Goal: Check status: Check status

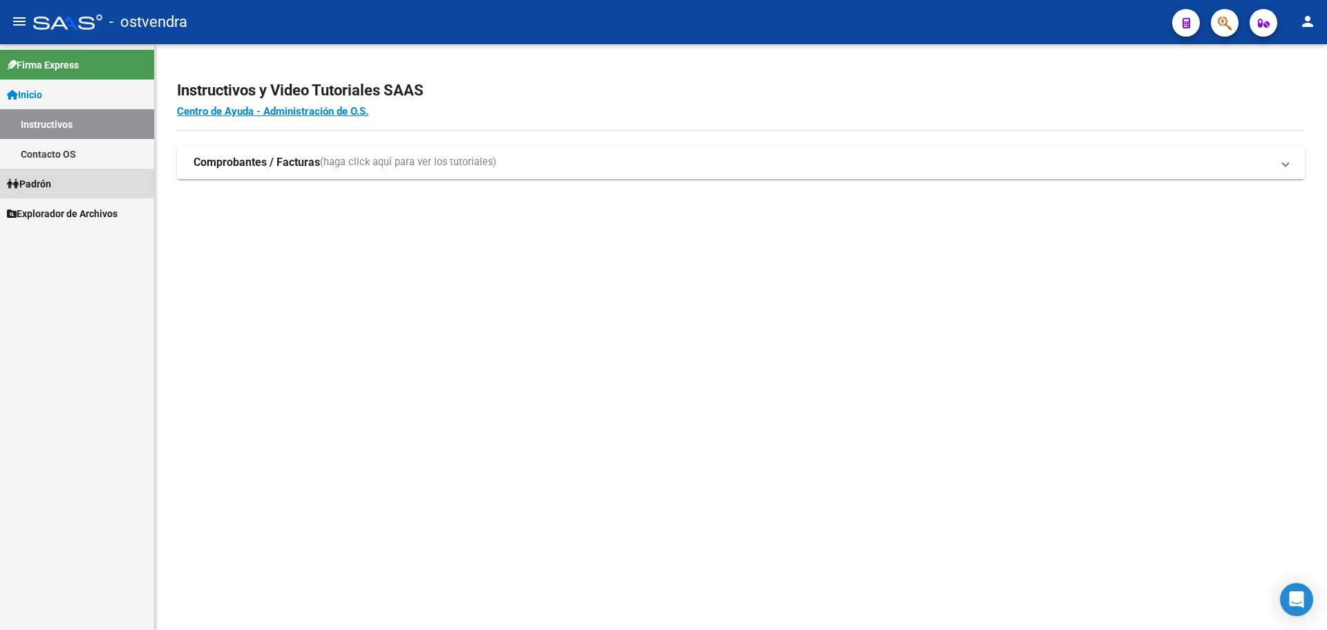
click at [49, 187] on span "Padrón" at bounding box center [29, 183] width 44 height 15
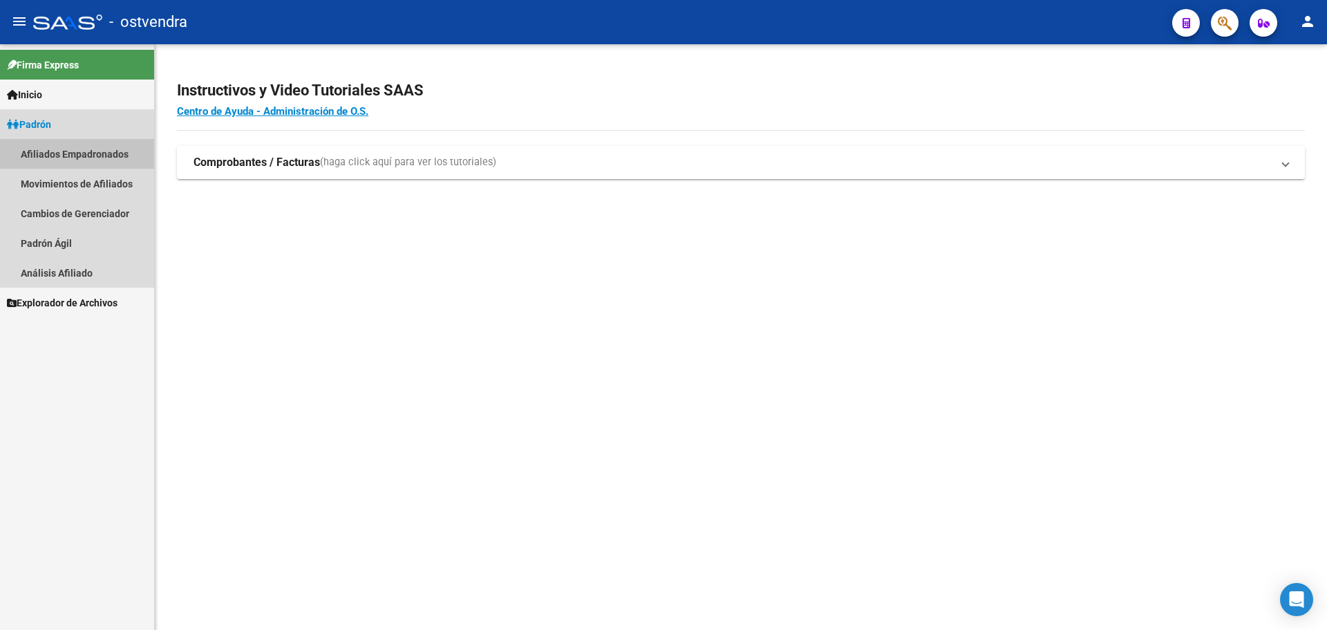
click at [72, 153] on link "Afiliados Empadronados" at bounding box center [77, 154] width 154 height 30
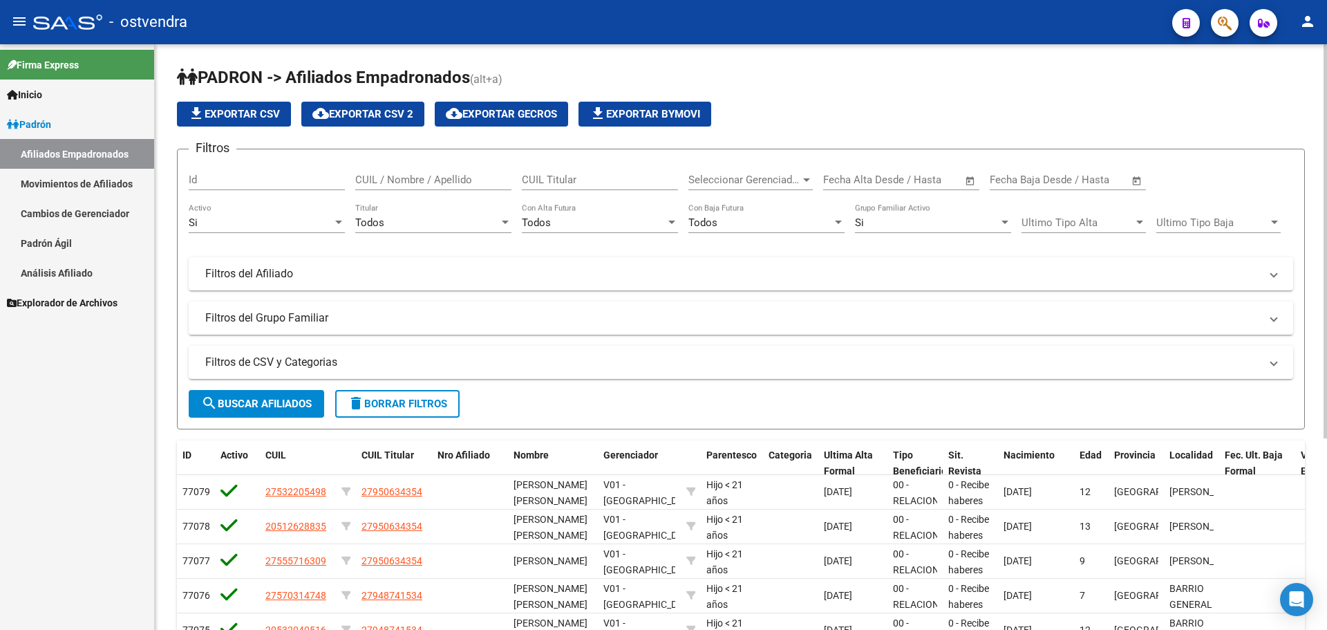
click at [396, 176] on input "CUIL / Nombre / Apellido" at bounding box center [433, 179] width 156 height 12
paste input "14727980"
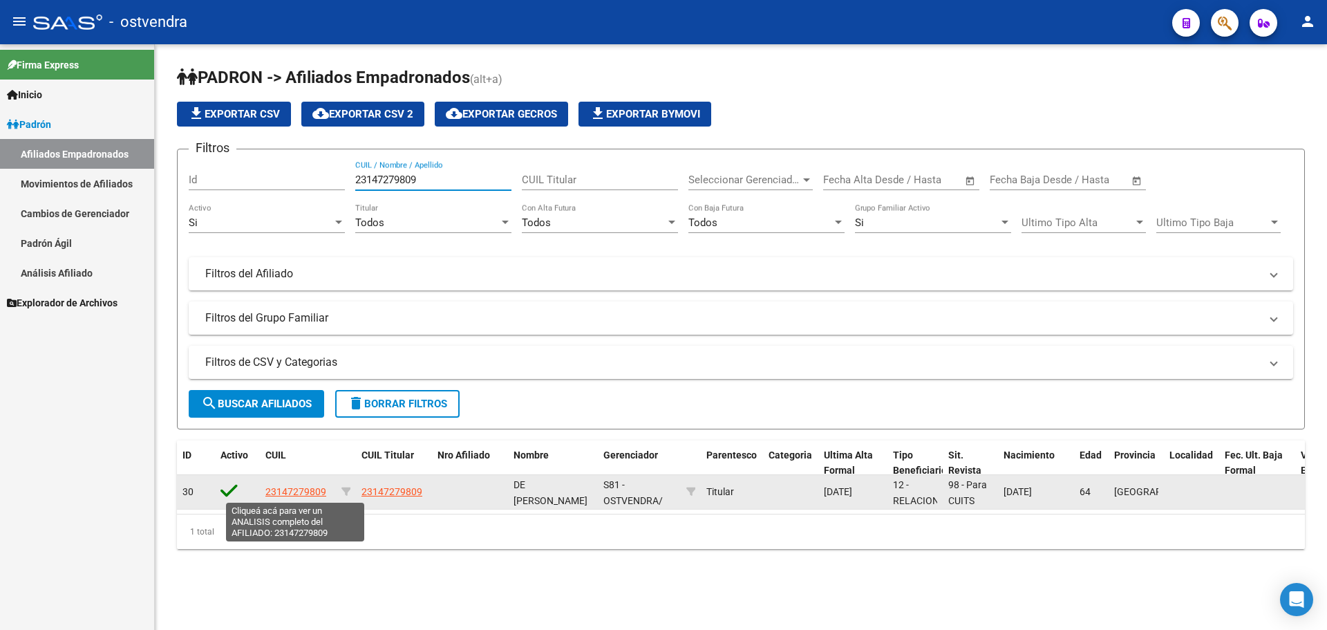
type input "23147279809"
click at [304, 489] on span "23147279809" at bounding box center [295, 491] width 61 height 11
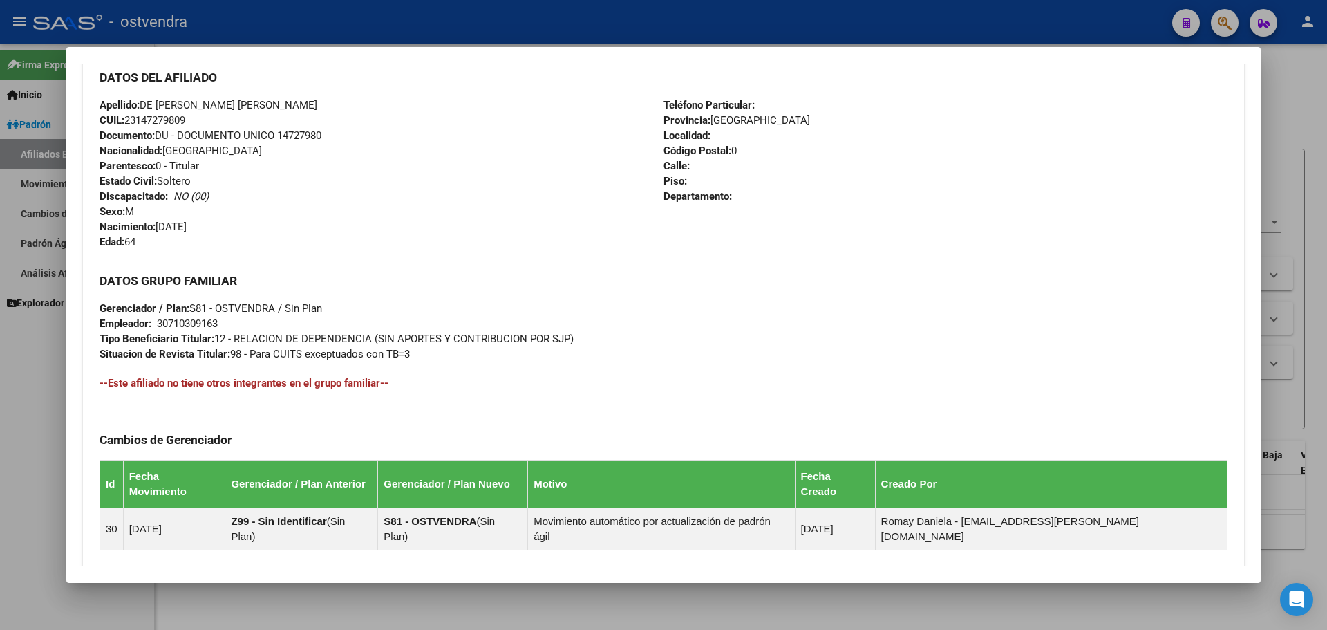
scroll to position [634, 0]
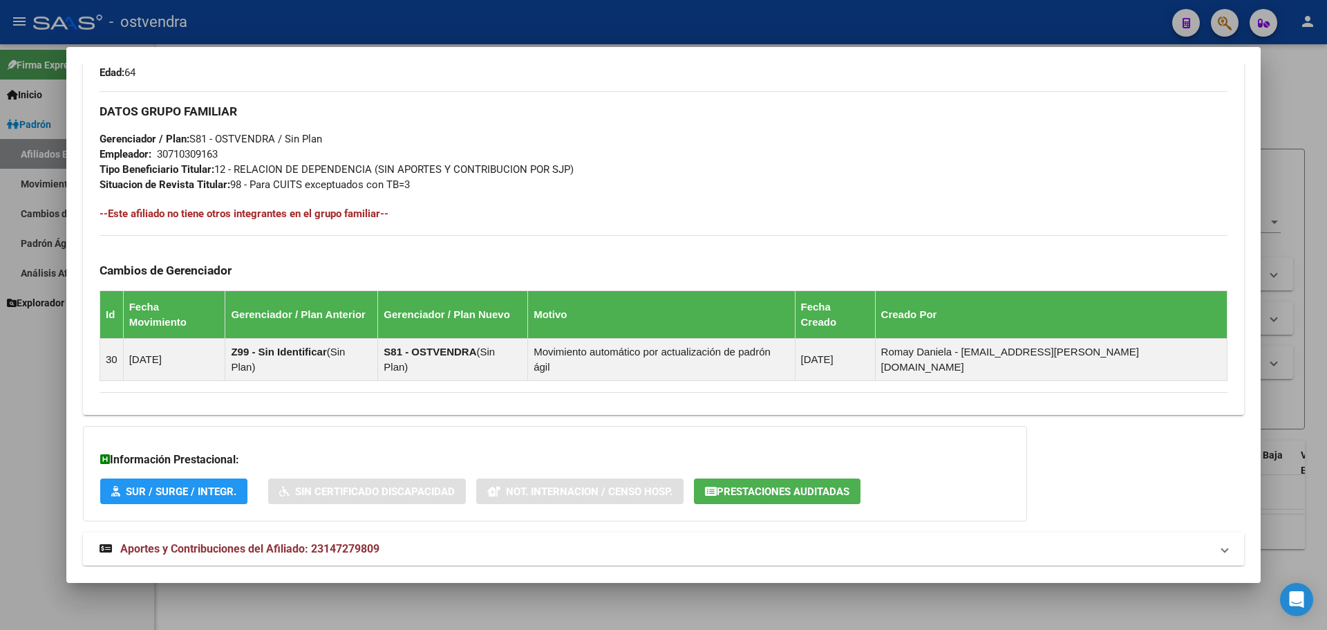
click at [304, 542] on span "Aportes y Contribuciones del Afiliado: 23147279809" at bounding box center [249, 548] width 259 height 13
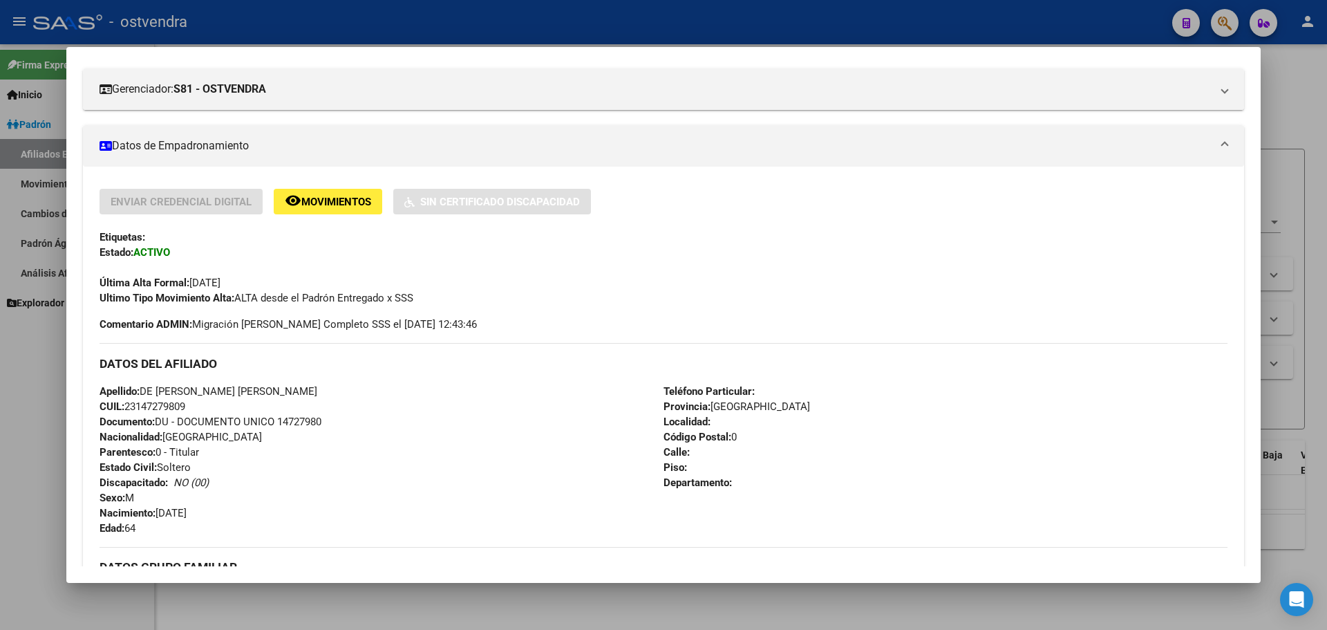
scroll to position [0, 0]
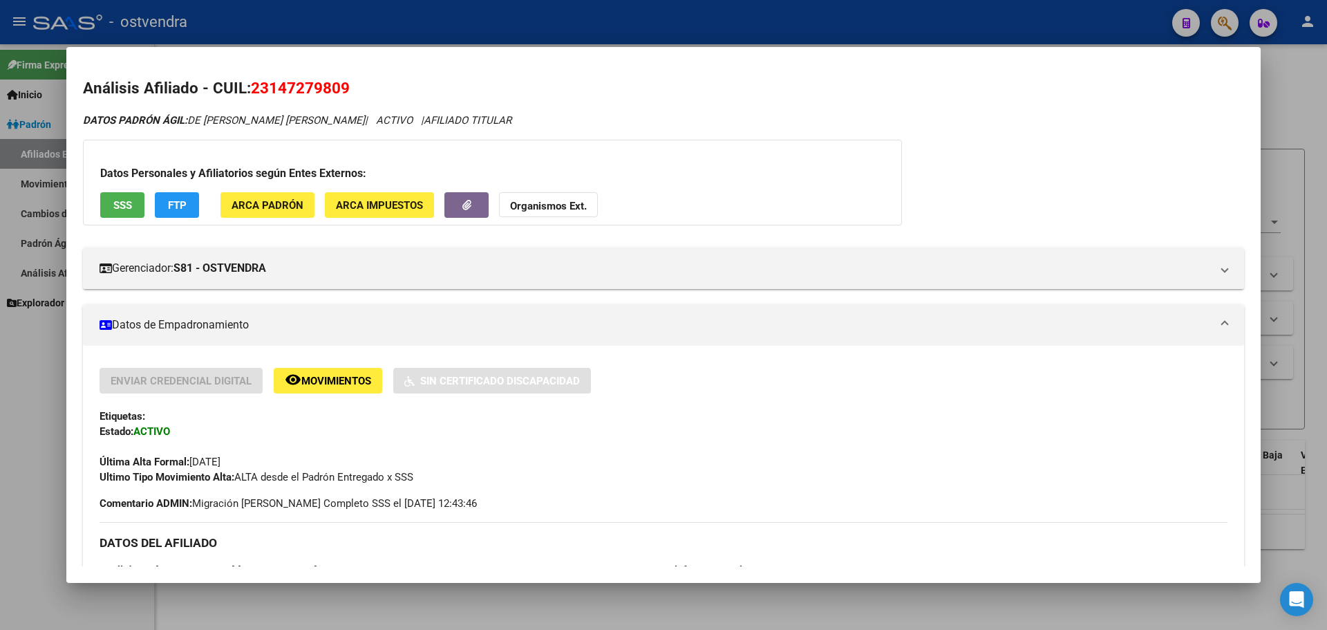
click at [0, 455] on div at bounding box center [663, 315] width 1327 height 630
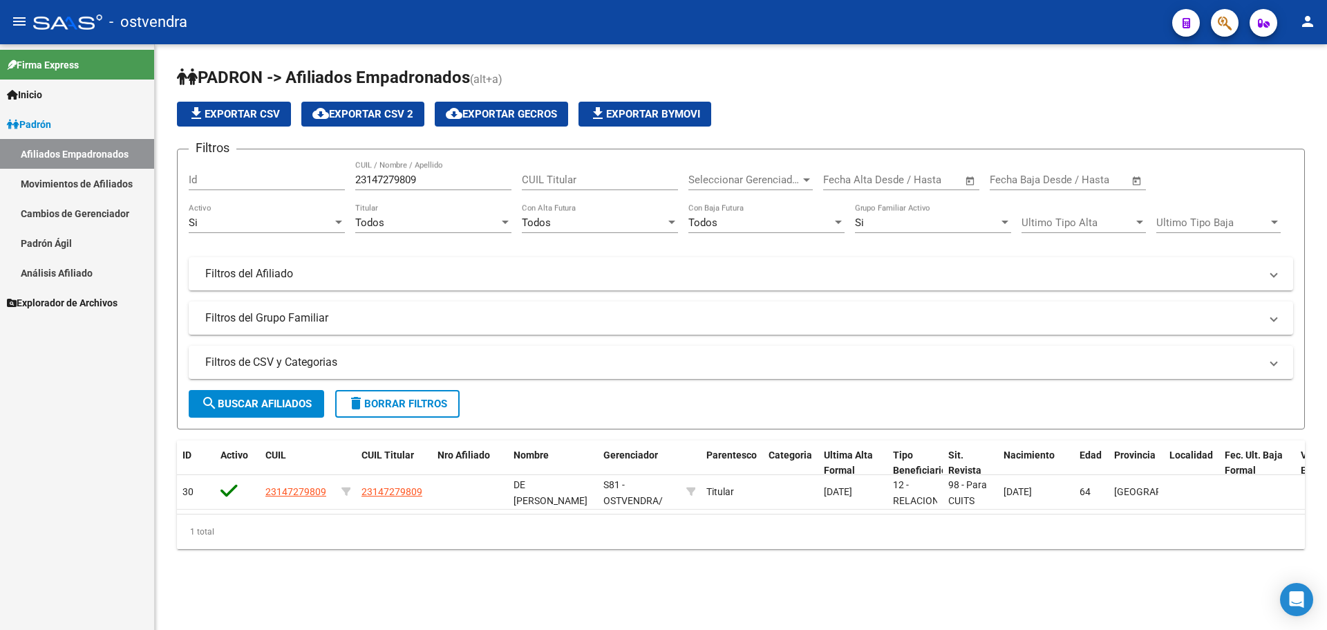
click at [403, 183] on input "23147279809" at bounding box center [433, 179] width 156 height 12
